Goal: Task Accomplishment & Management: Use online tool/utility

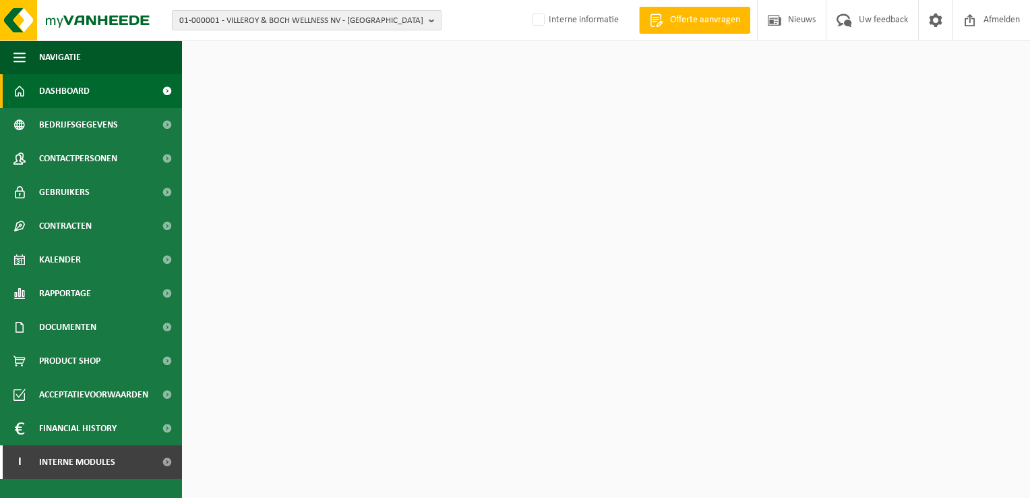
click at [310, 21] on span "01-000001 - VILLEROY & BOCH WELLNESS NV - [GEOGRAPHIC_DATA]" at bounding box center [301, 21] width 244 height 20
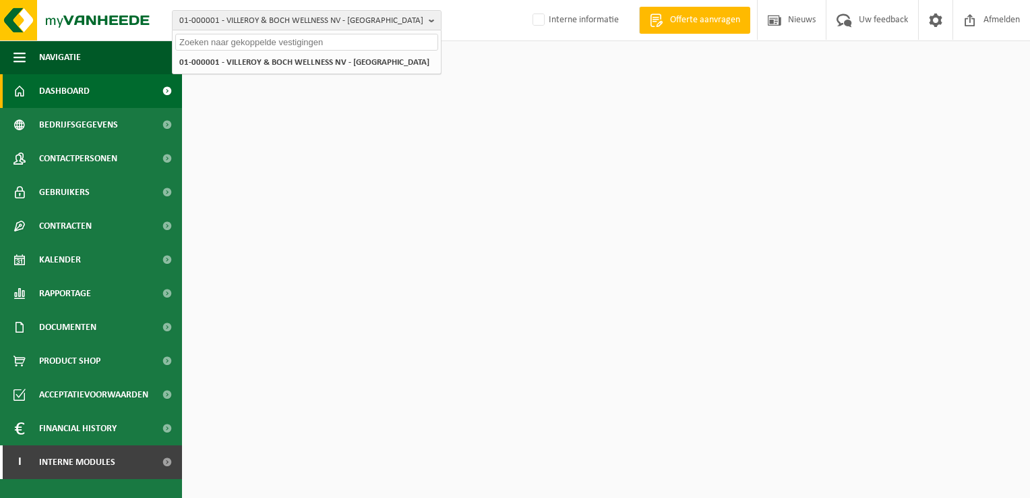
click at [267, 38] on input "text" at bounding box center [306, 42] width 263 height 17
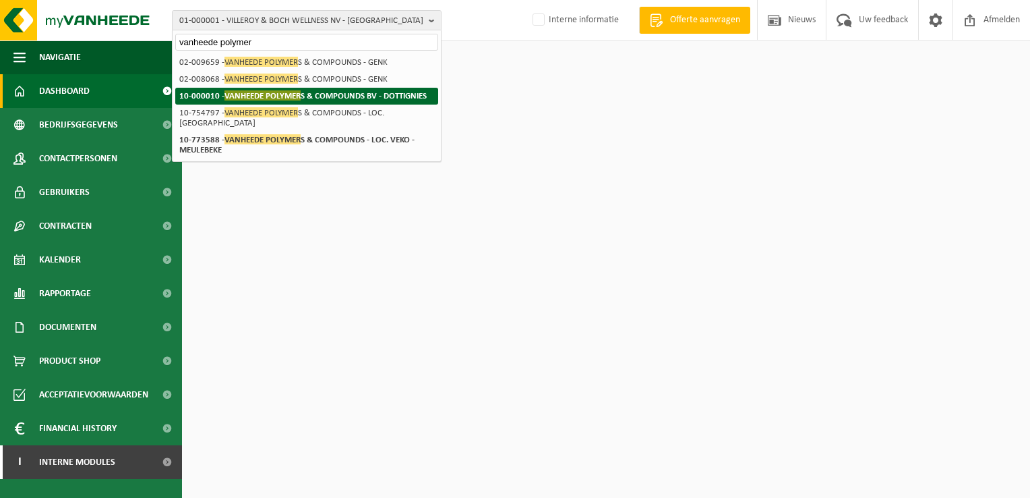
type input "vanheede polymer"
click at [332, 90] on strong "10-000010 - VANHEEDE POLYMER S & COMPOUNDS BV - DOTTIGNIES" at bounding box center [302, 95] width 247 height 10
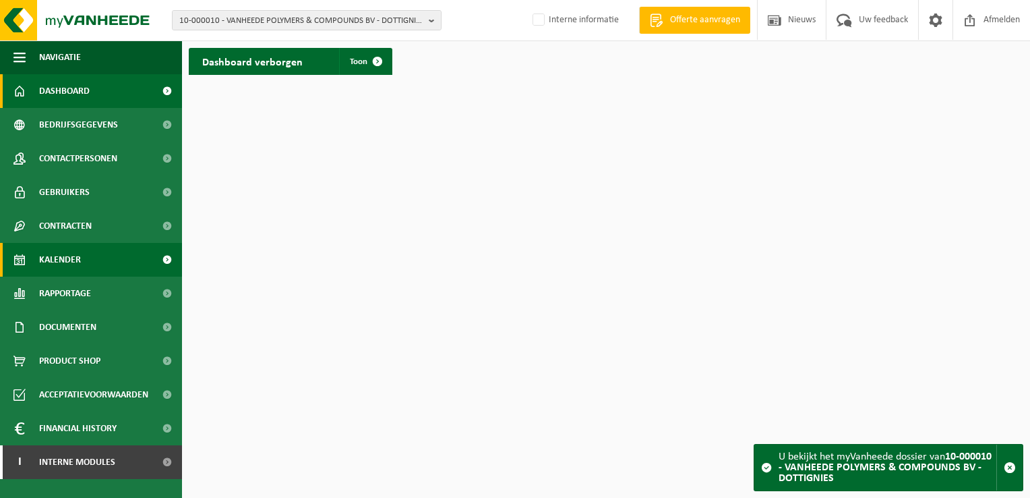
click at [105, 266] on link "Kalender" at bounding box center [91, 260] width 182 height 34
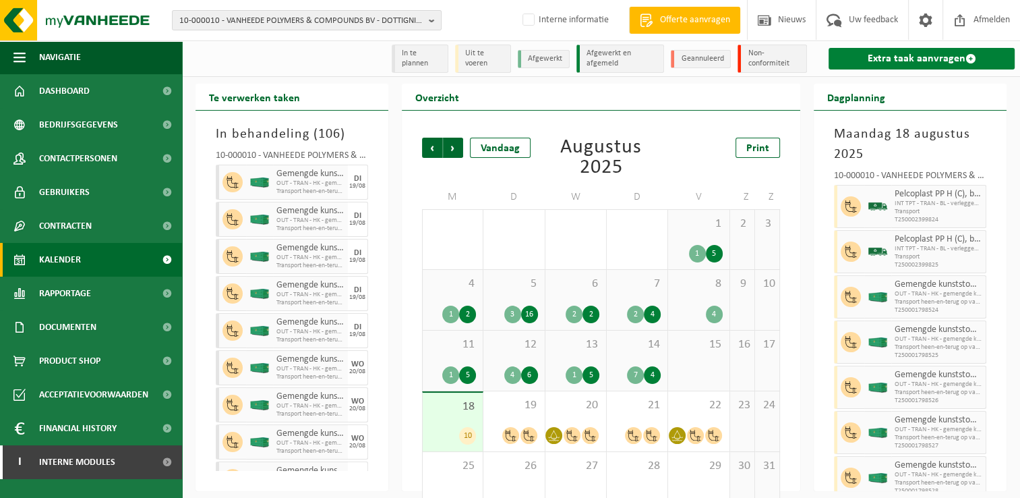
click at [888, 48] on link "Extra taak aanvragen" at bounding box center [922, 59] width 186 height 22
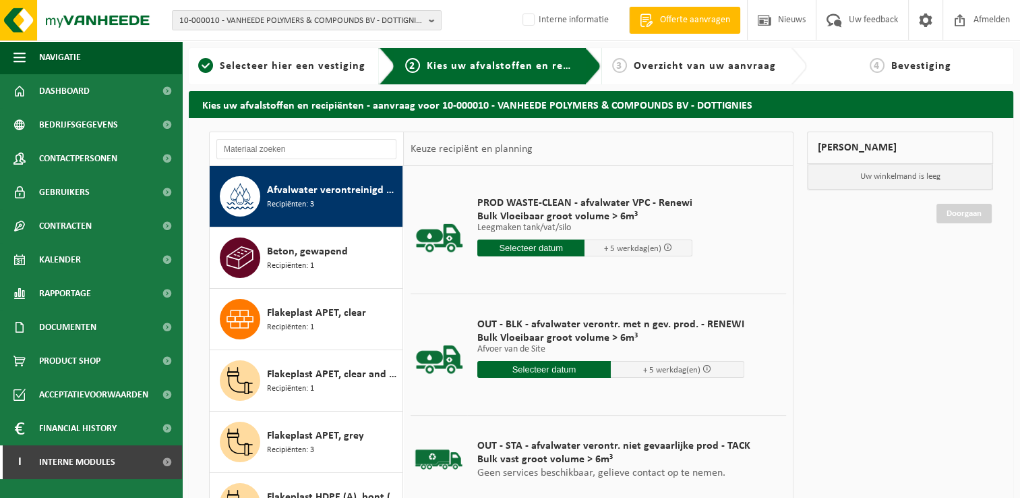
click at [550, 363] on input "text" at bounding box center [544, 369] width 134 height 17
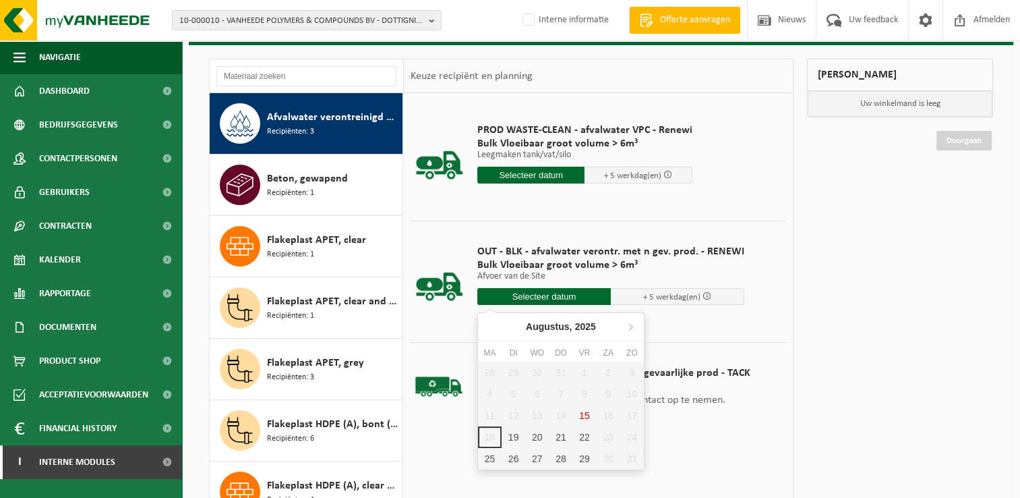
scroll to position [135, 0]
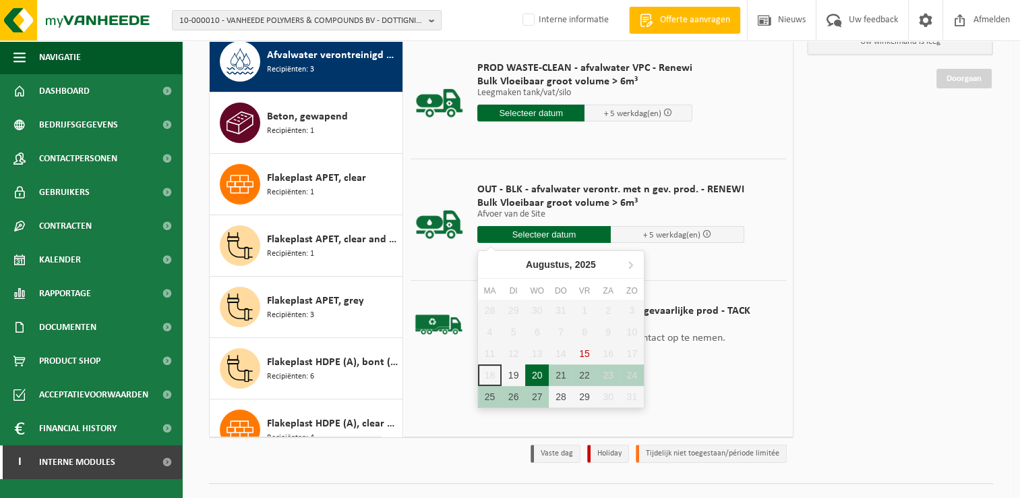
click at [518, 370] on div "19" at bounding box center [514, 375] width 24 height 22
type input "Van 2025-08-19"
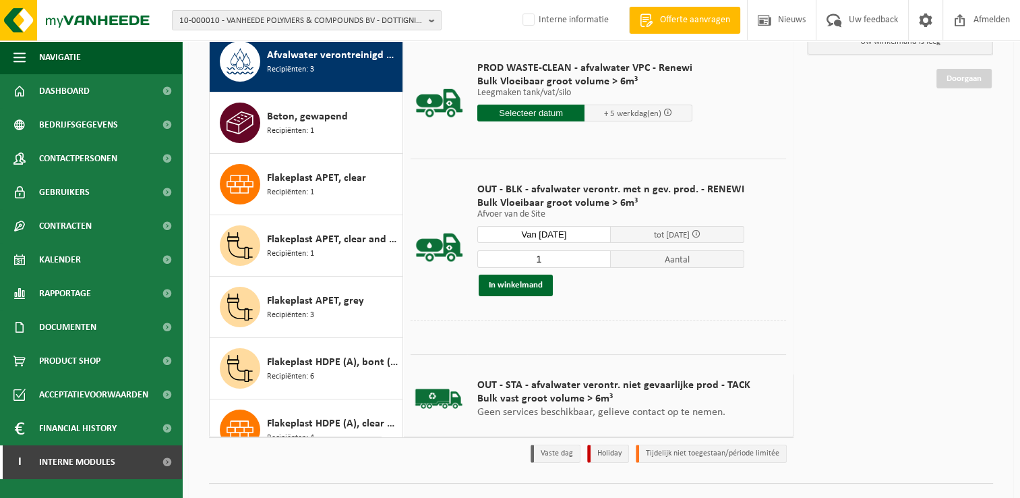
scroll to position [0, 0]
